Goal: Find specific page/section: Find specific page/section

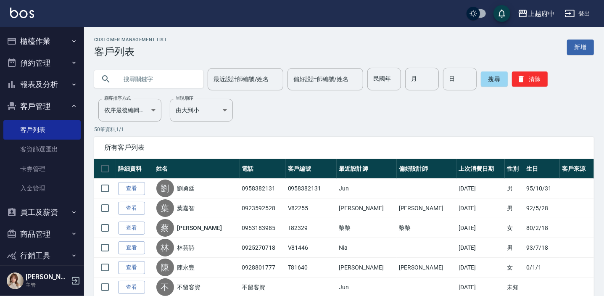
click at [129, 82] on input "text" at bounding box center [157, 79] width 79 height 23
type input "0909877305"
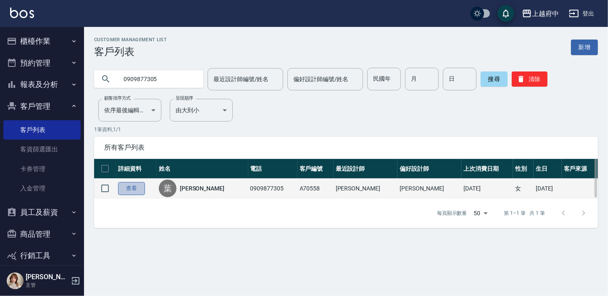
click at [134, 191] on link "查看" at bounding box center [131, 188] width 27 height 13
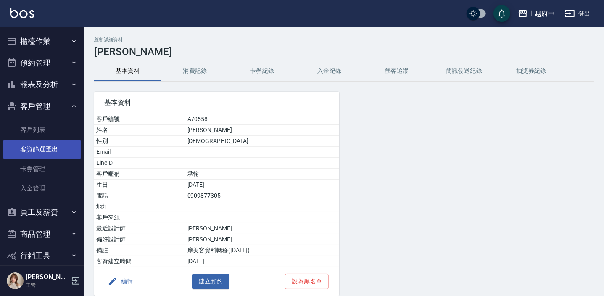
drag, startPoint x: 24, startPoint y: 131, endPoint x: 28, endPoint y: 143, distance: 12.5
click at [24, 131] on link "客戶列表" at bounding box center [41, 129] width 77 height 19
